Goal: Book appointment/travel/reservation

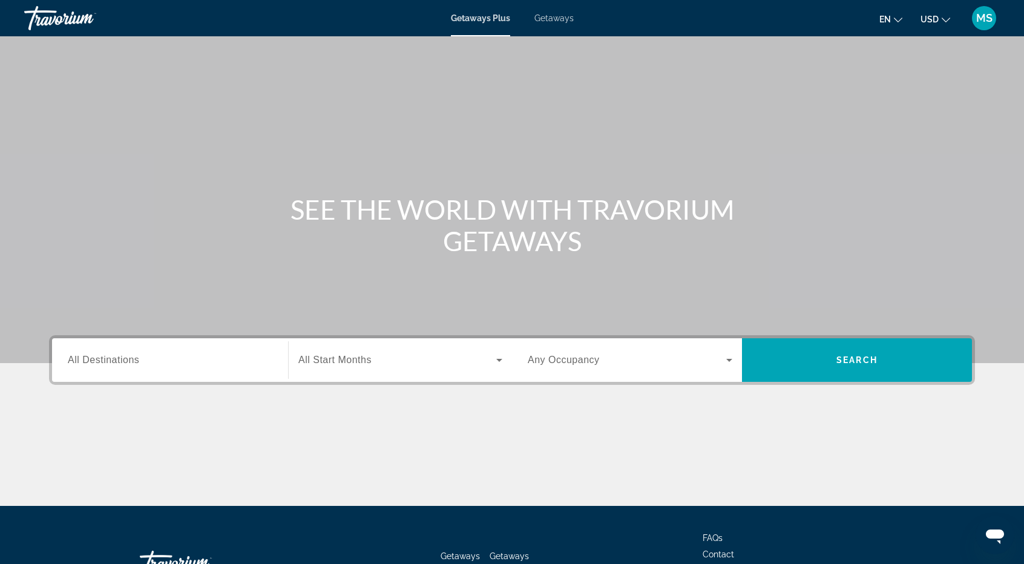
click at [195, 370] on div "Search widget" at bounding box center [170, 360] width 205 height 34
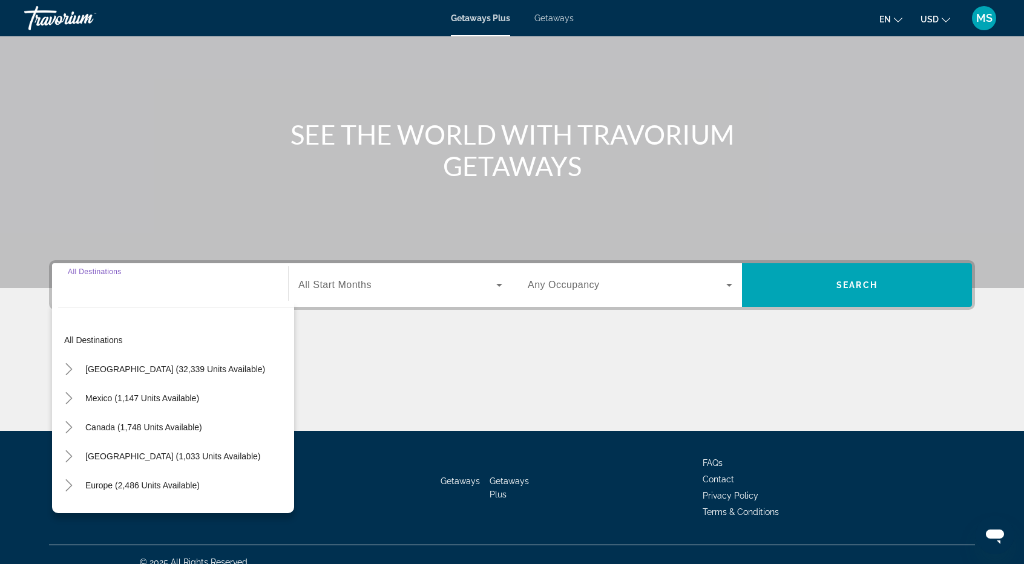
scroll to position [90, 0]
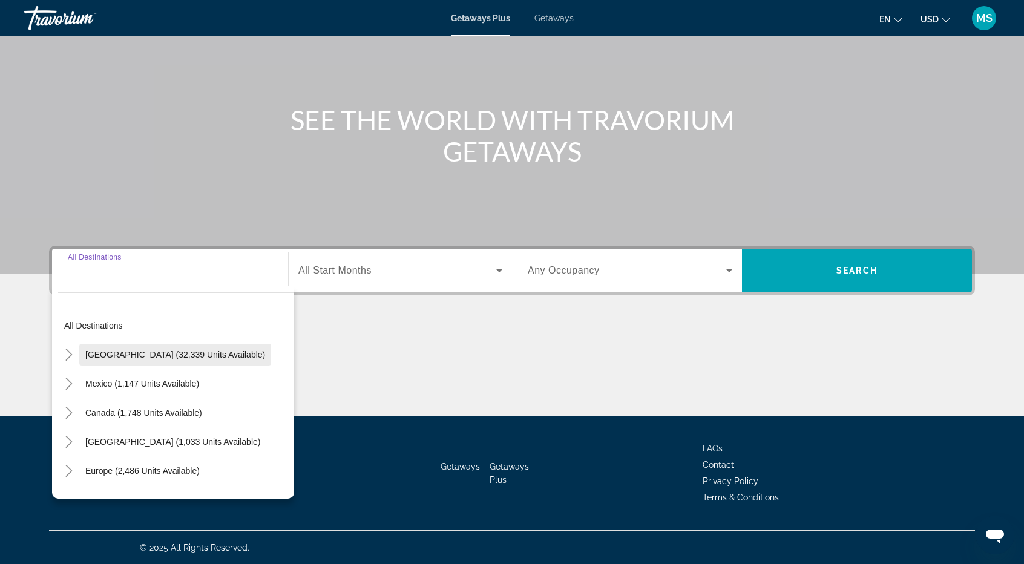
click at [203, 356] on span "[GEOGRAPHIC_DATA] (32,339 units available)" at bounding box center [175, 355] width 180 height 10
type input "**********"
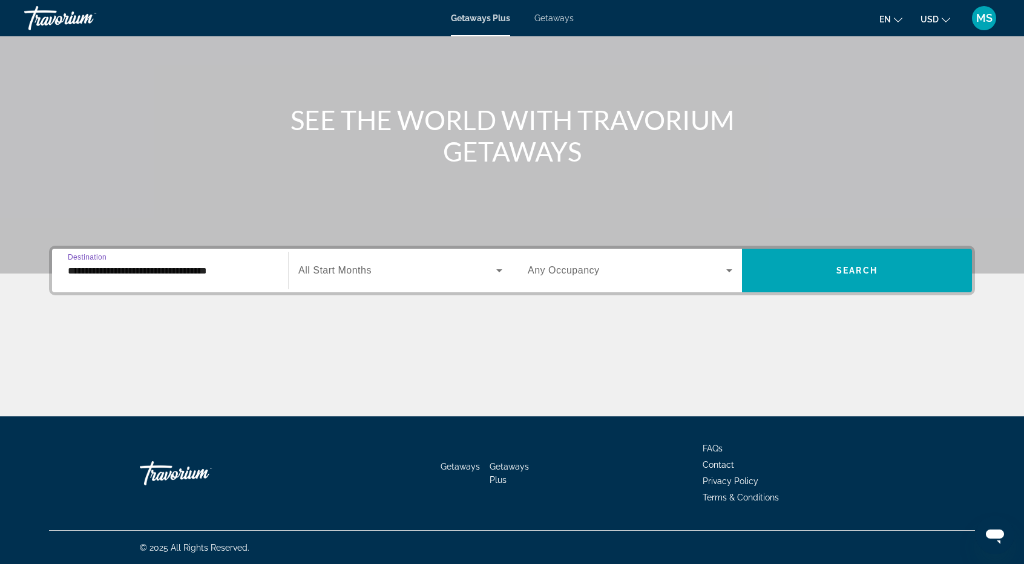
click at [394, 277] on span "Search widget" at bounding box center [397, 270] width 198 height 15
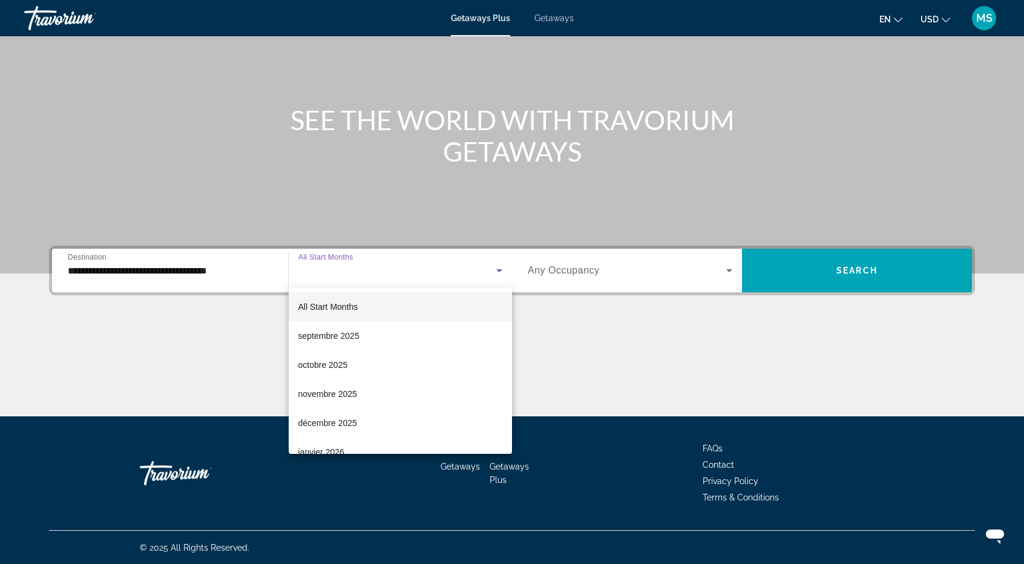
click at [637, 267] on div at bounding box center [512, 282] width 1024 height 564
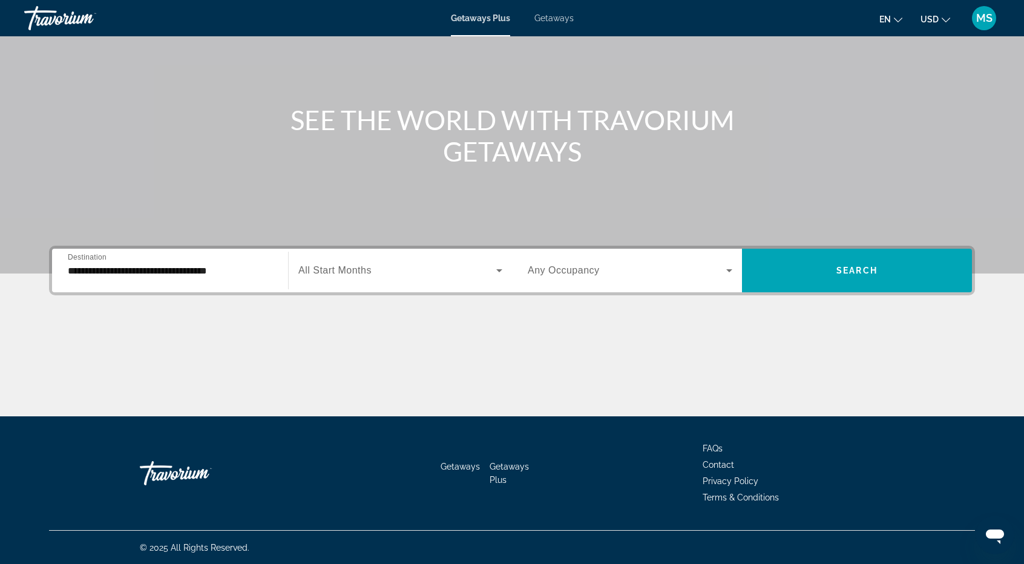
click at [643, 257] on div "Search widget" at bounding box center [630, 271] width 205 height 34
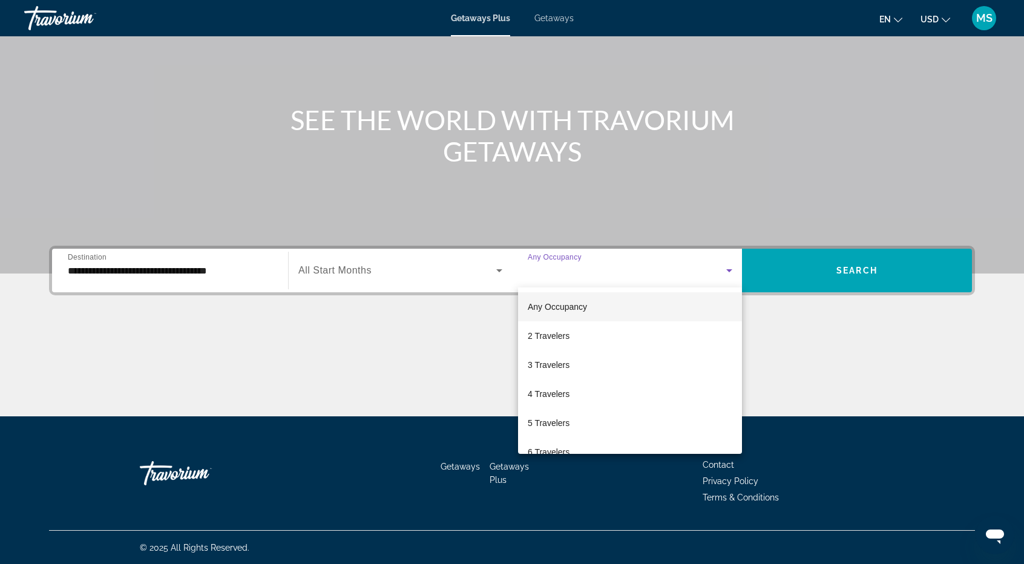
click at [886, 274] on div at bounding box center [512, 282] width 1024 height 564
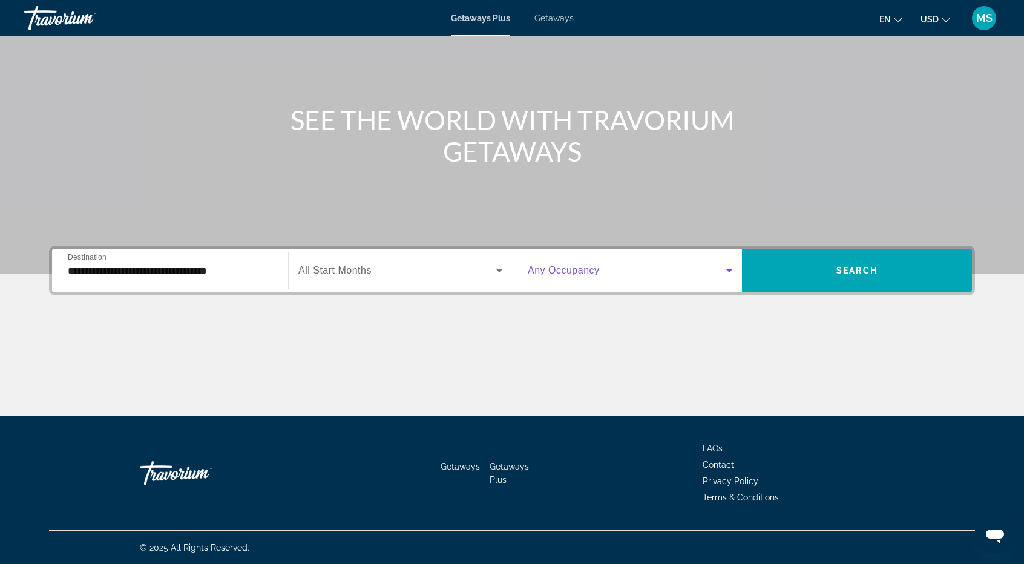
click at [656, 273] on span "Search widget" at bounding box center [627, 270] width 198 height 15
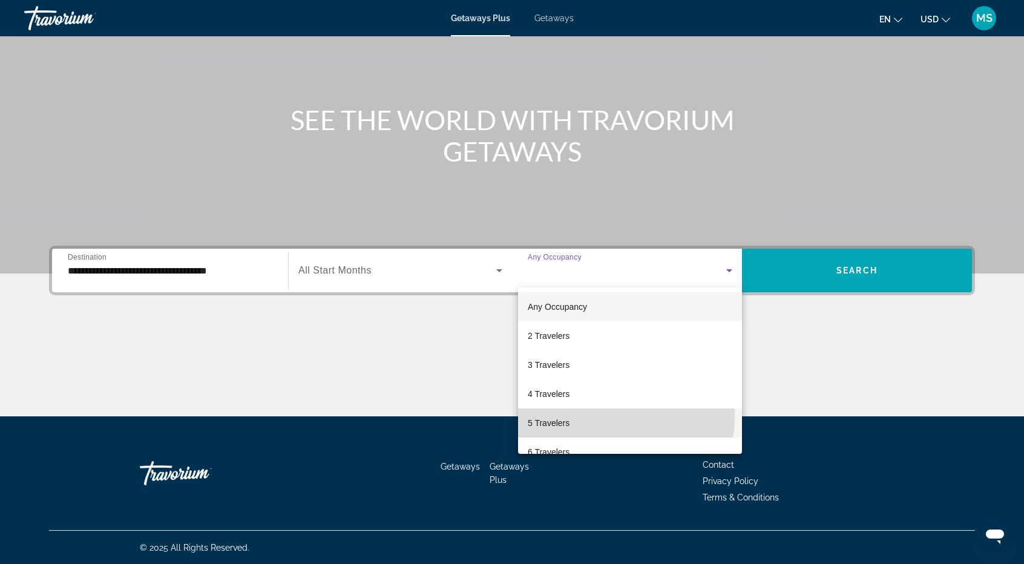
click at [597, 416] on mat-option "5 Travelers" at bounding box center [630, 422] width 224 height 29
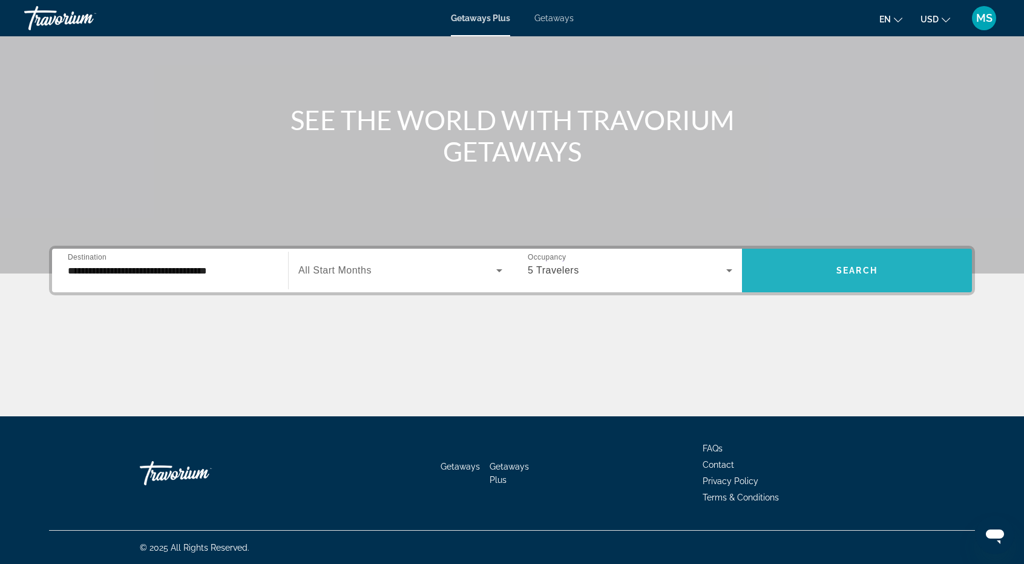
click at [821, 265] on span "Search widget" at bounding box center [857, 270] width 230 height 29
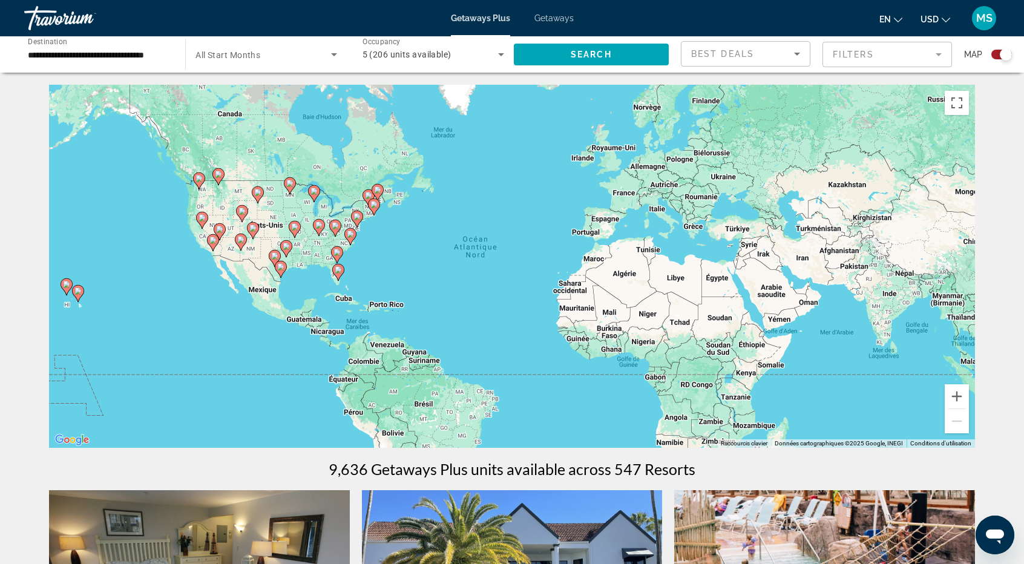
click at [337, 263] on gmp-advanced-marker "Main content" at bounding box center [338, 272] width 12 height 18
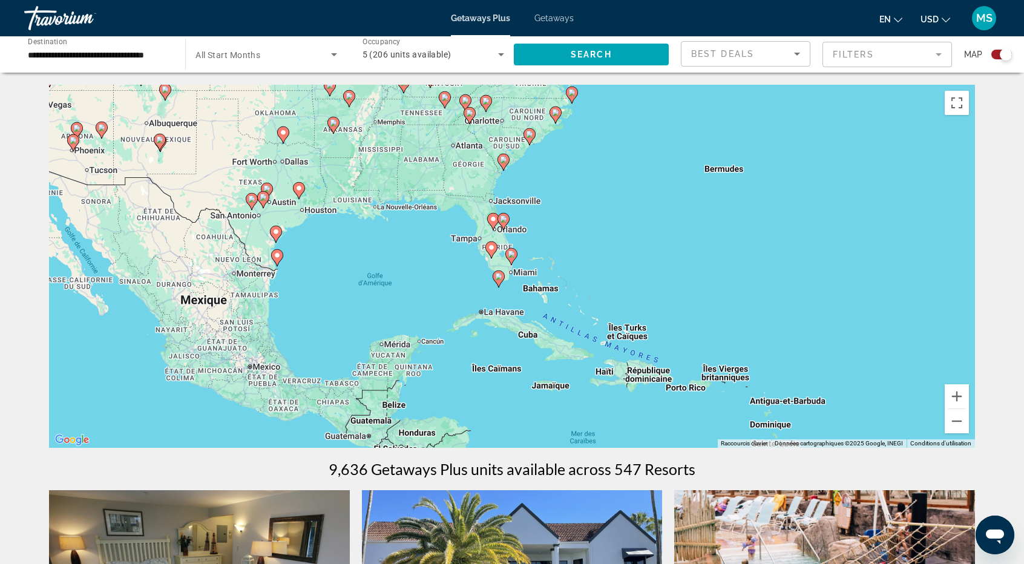
click at [513, 258] on icon "Main content" at bounding box center [511, 257] width 11 height 16
type input "**********"
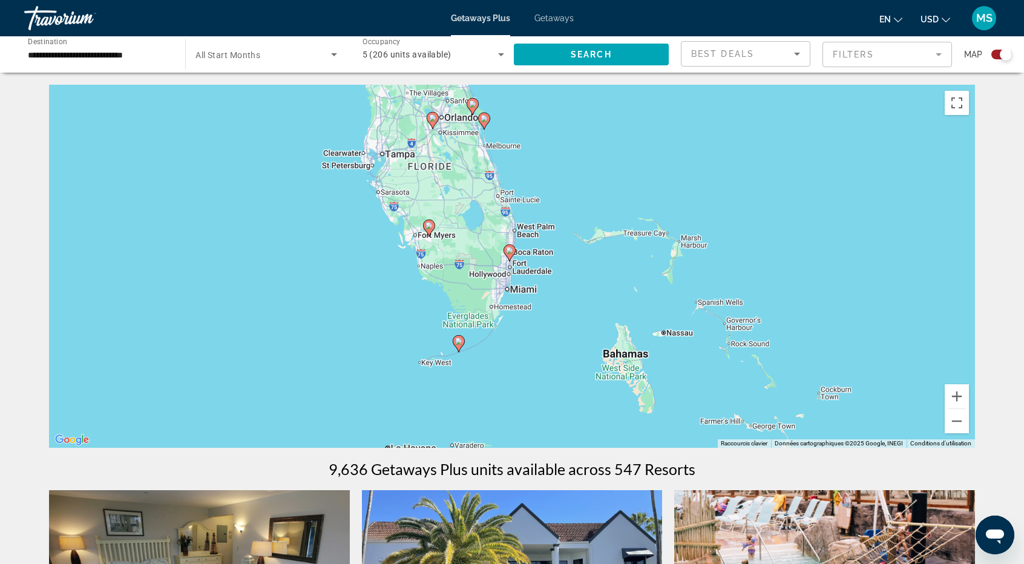
click at [500, 246] on div "Pour naviguer, appuyez sur les touches fléchées. Pour activer le glissement ave…" at bounding box center [512, 266] width 926 height 363
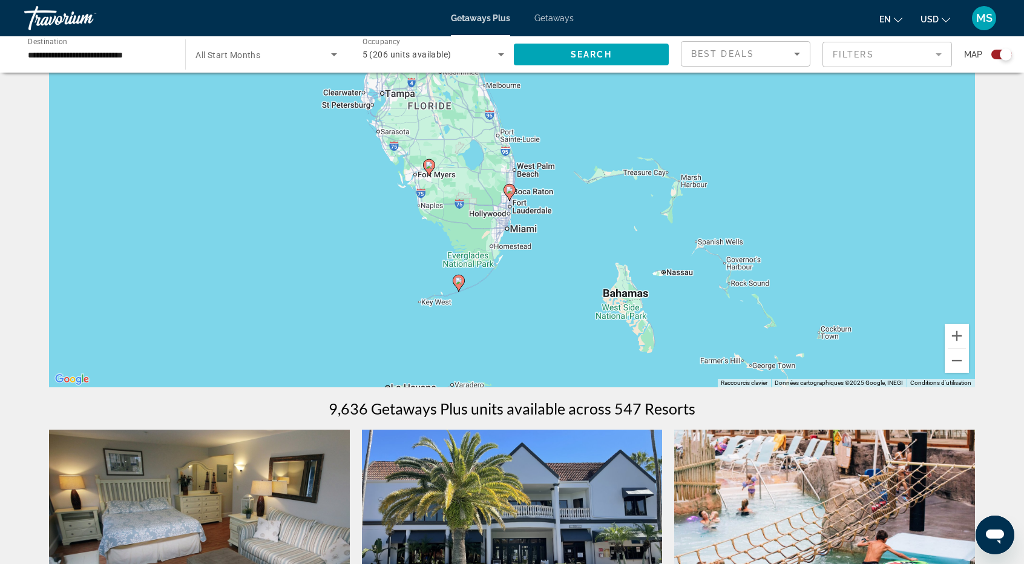
click at [511, 236] on div "Pour naviguer, appuyez sur les touches fléchées. Pour activer le glissement ave…" at bounding box center [512, 205] width 926 height 363
click at [850, 38] on app-map-search-filters "Best Deals Filters Map" at bounding box center [846, 54] width 331 height 36
click at [747, 34] on mat-toolbar "Getaways Plus Getaways en English Español Français Italiano Português русский U…" at bounding box center [512, 18] width 1024 height 36
click at [160, 52] on input "**********" at bounding box center [99, 55] width 142 height 15
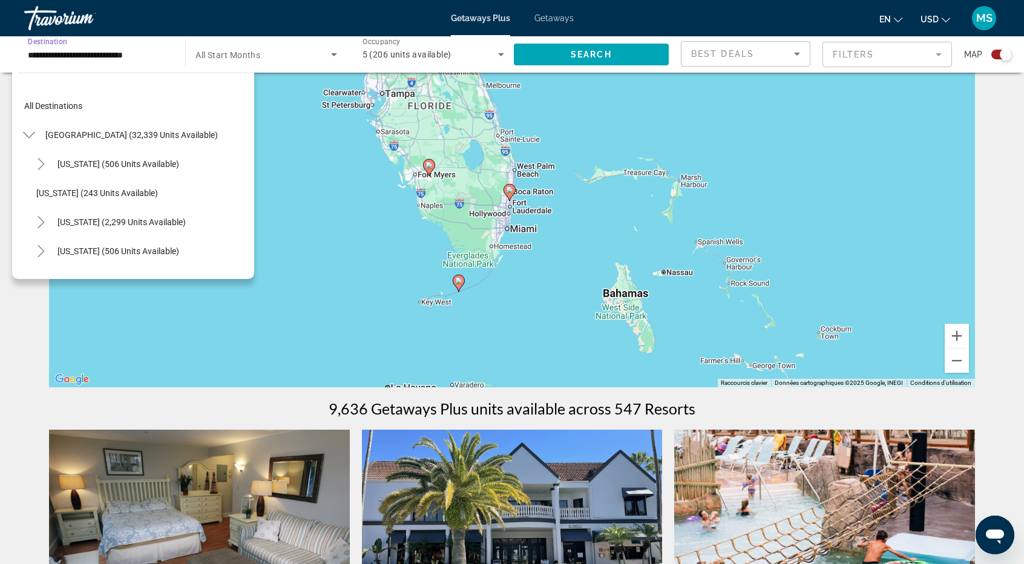
scroll to position [130, 0]
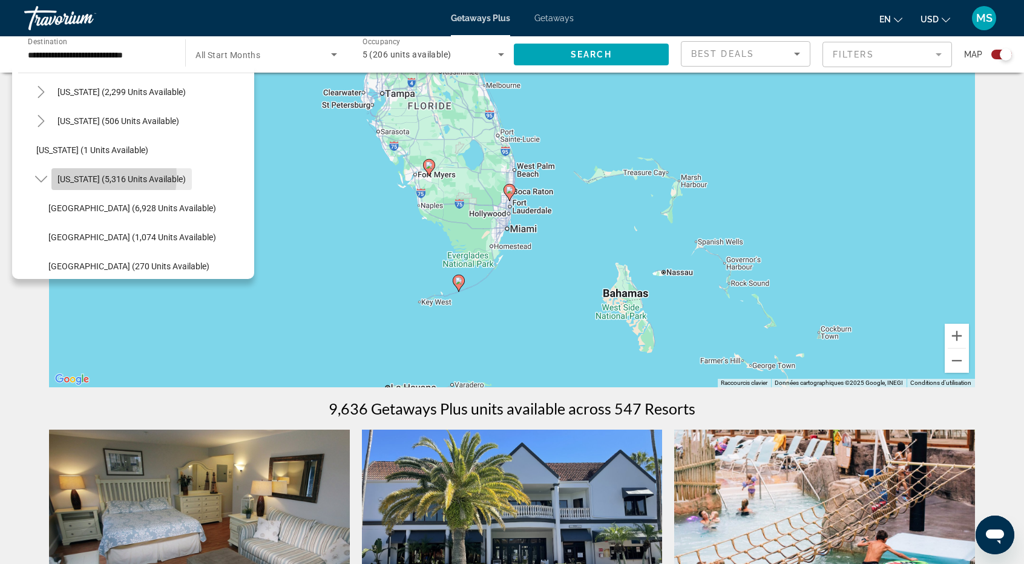
click at [68, 174] on span "[US_STATE] (5,316 units available)" at bounding box center [121, 179] width 128 height 10
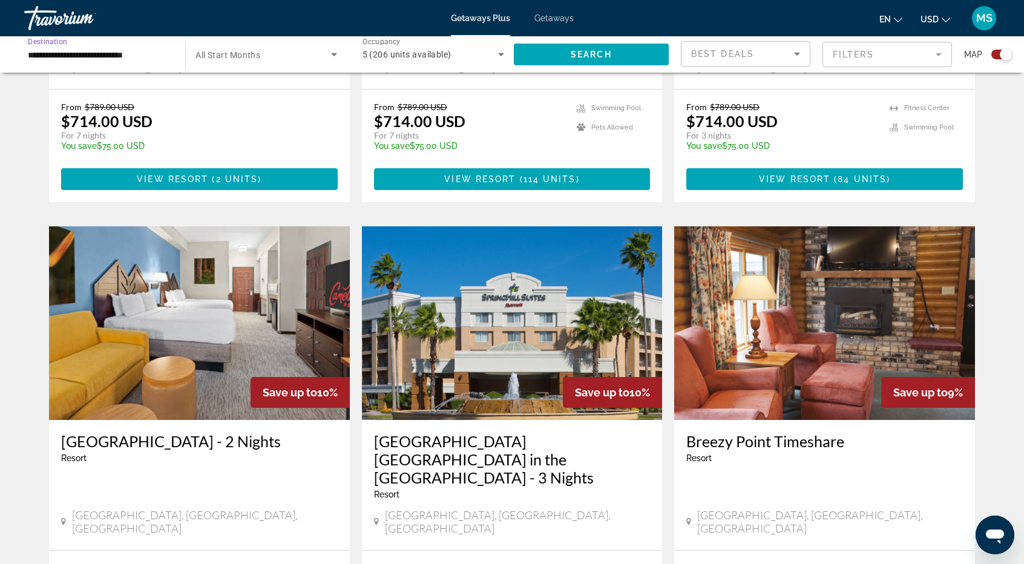
scroll to position [726, 0]
